Goal: Information Seeking & Learning: Learn about a topic

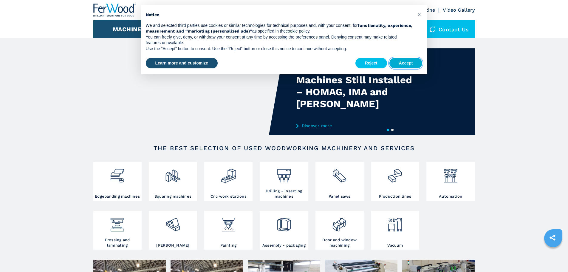
click at [408, 62] on button "Accept" at bounding box center [405, 63] width 33 height 11
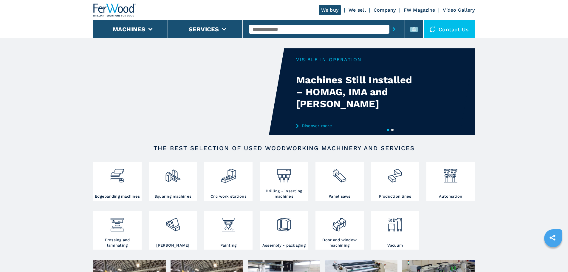
click at [289, 26] on input "text" at bounding box center [319, 29] width 140 height 9
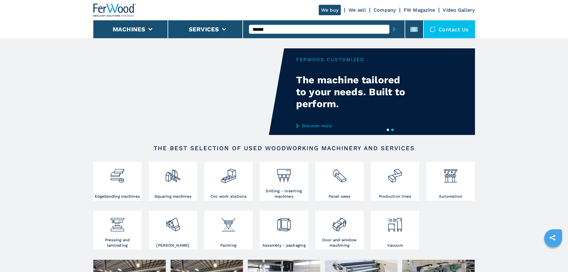
type input "******"
click at [389, 22] on button "submit-button" at bounding box center [393, 29] width 9 height 14
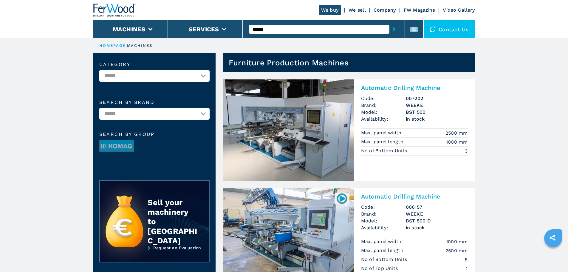
click at [300, 123] on img at bounding box center [288, 129] width 131 height 101
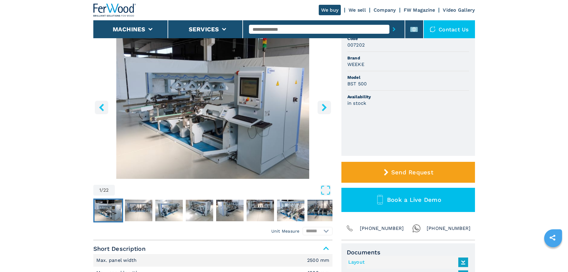
scroll to position [60, 0]
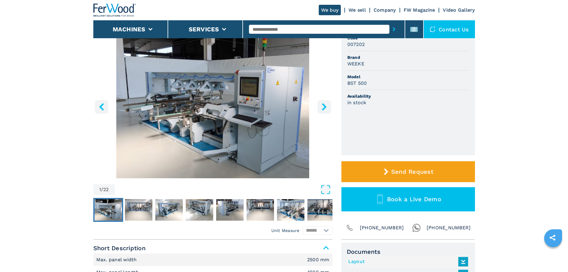
click at [321, 104] on icon "right-button" at bounding box center [324, 106] width 7 height 7
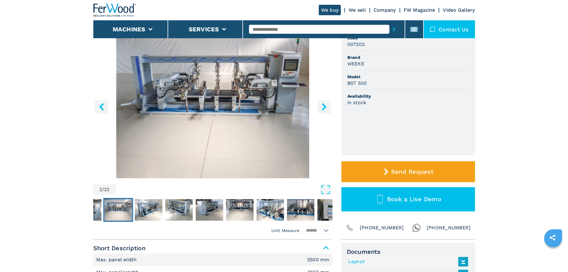
click at [243, 113] on img "Go to Slide 2" at bounding box center [212, 105] width 239 height 145
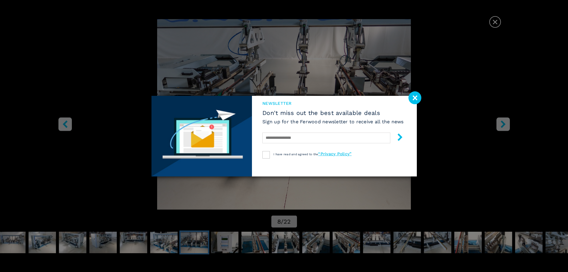
click at [496, 23] on div "newsletter Don't miss out the best available deals Sign up for the Ferwood news…" at bounding box center [284, 136] width 568 height 272
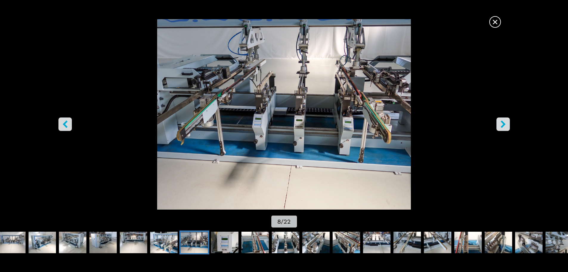
click at [496, 24] on span "×" at bounding box center [495, 21] width 10 height 10
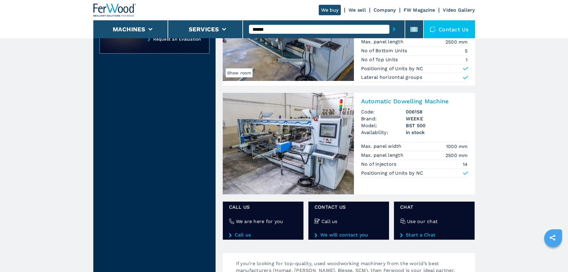
scroll to position [209, 0]
click at [306, 126] on img at bounding box center [288, 142] width 131 height 101
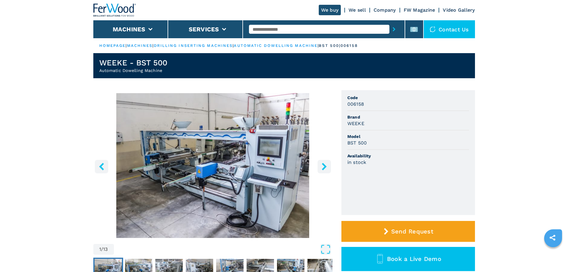
click at [242, 161] on img "Go to Slide 1" at bounding box center [212, 165] width 239 height 145
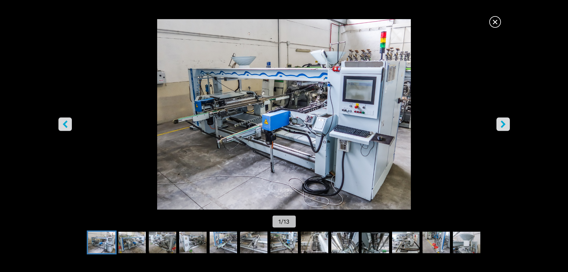
click at [497, 122] on button "right-button" at bounding box center [502, 123] width 13 height 13
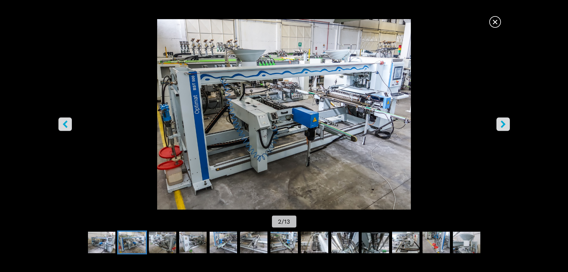
click at [497, 122] on button "right-button" at bounding box center [502, 123] width 13 height 13
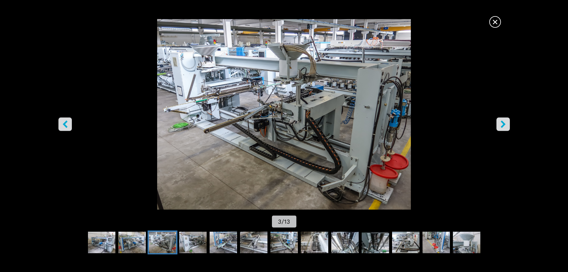
click at [497, 122] on button "right-button" at bounding box center [502, 123] width 13 height 13
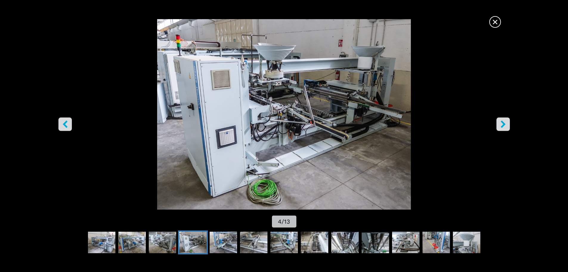
click at [497, 122] on button "right-button" at bounding box center [502, 123] width 13 height 13
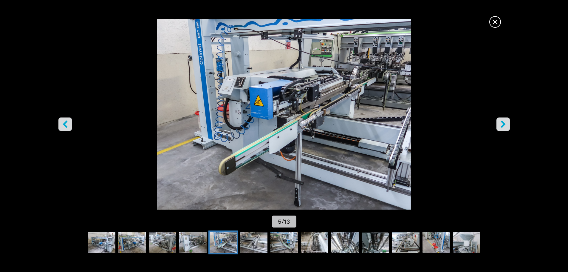
click at [497, 122] on button "right-button" at bounding box center [502, 123] width 13 height 13
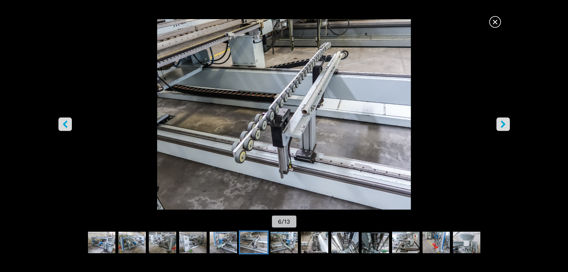
click at [497, 122] on button "right-button" at bounding box center [502, 123] width 13 height 13
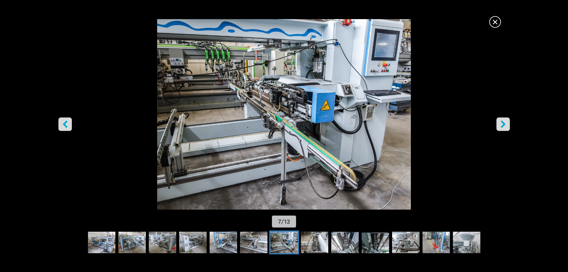
click at [497, 122] on button "right-button" at bounding box center [502, 123] width 13 height 13
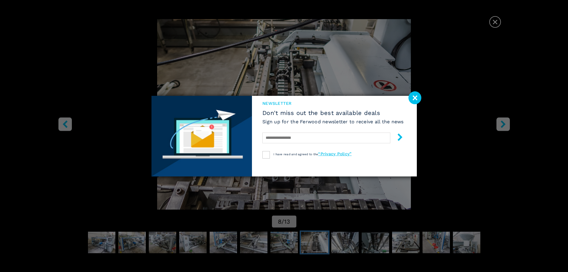
click at [492, 19] on div "newsletter Don't miss out the best available deals Sign up for the Ferwood news…" at bounding box center [284, 136] width 568 height 272
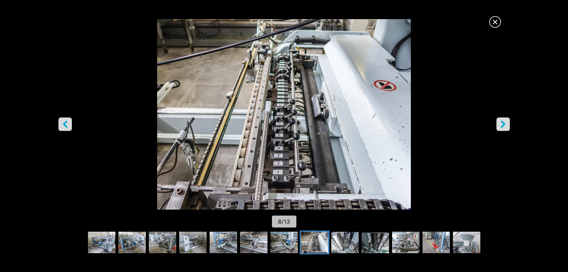
click at [495, 24] on span "×" at bounding box center [495, 21] width 10 height 10
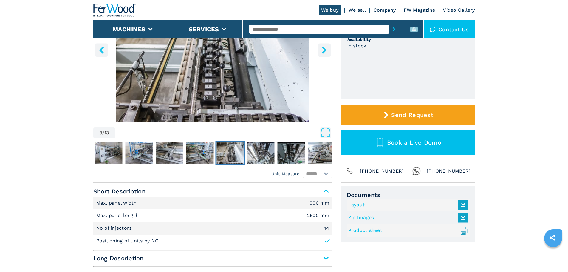
scroll to position [209, 0]
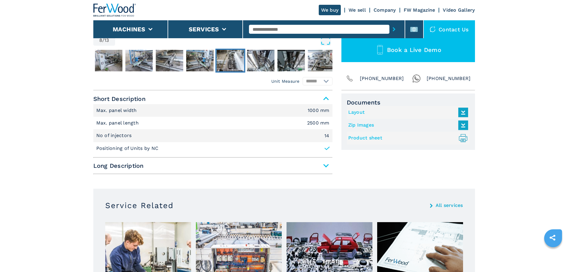
drag, startPoint x: 417, startPoint y: 108, endPoint x: 413, endPoint y: 108, distance: 3.9
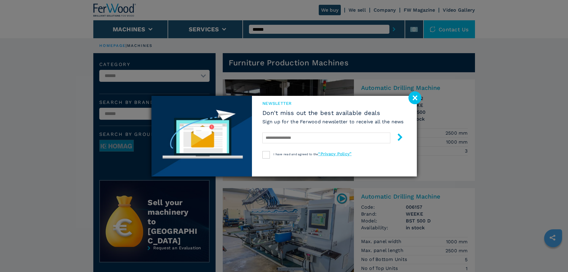
click at [414, 97] on image at bounding box center [415, 97] width 13 height 13
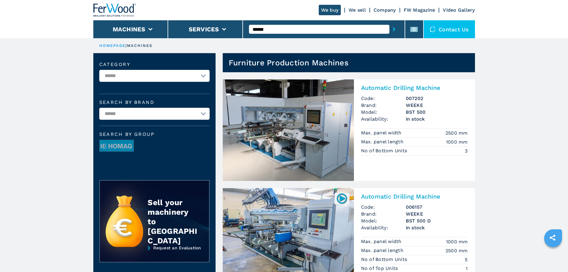
click at [125, 7] on img at bounding box center [114, 10] width 43 height 13
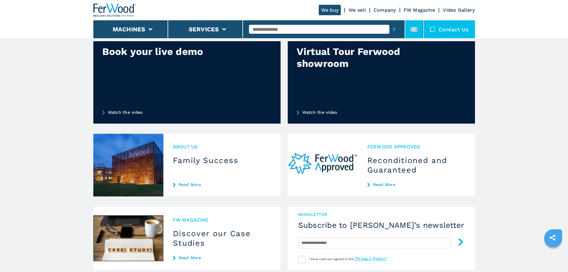
scroll to position [431, 0]
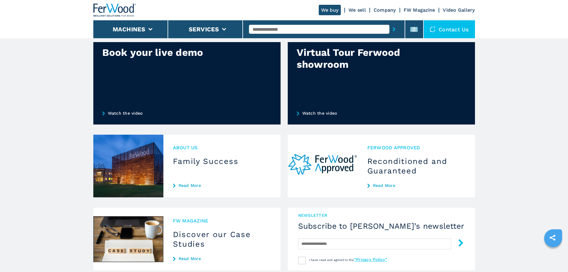
click at [389, 29] on button "submit-button" at bounding box center [393, 29] width 9 height 14
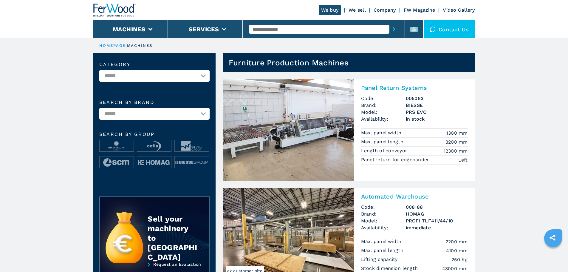
click at [119, 152] on ul at bounding box center [154, 156] width 110 height 33
click at [120, 149] on img at bounding box center [117, 146] width 34 height 12
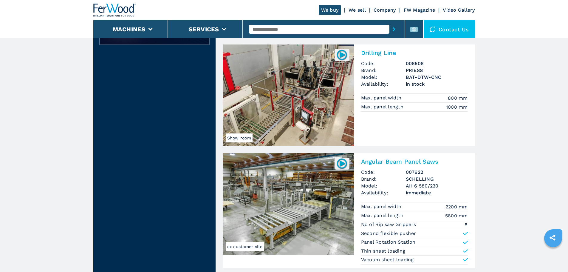
scroll to position [388, 0]
